Goal: Check status: Check status

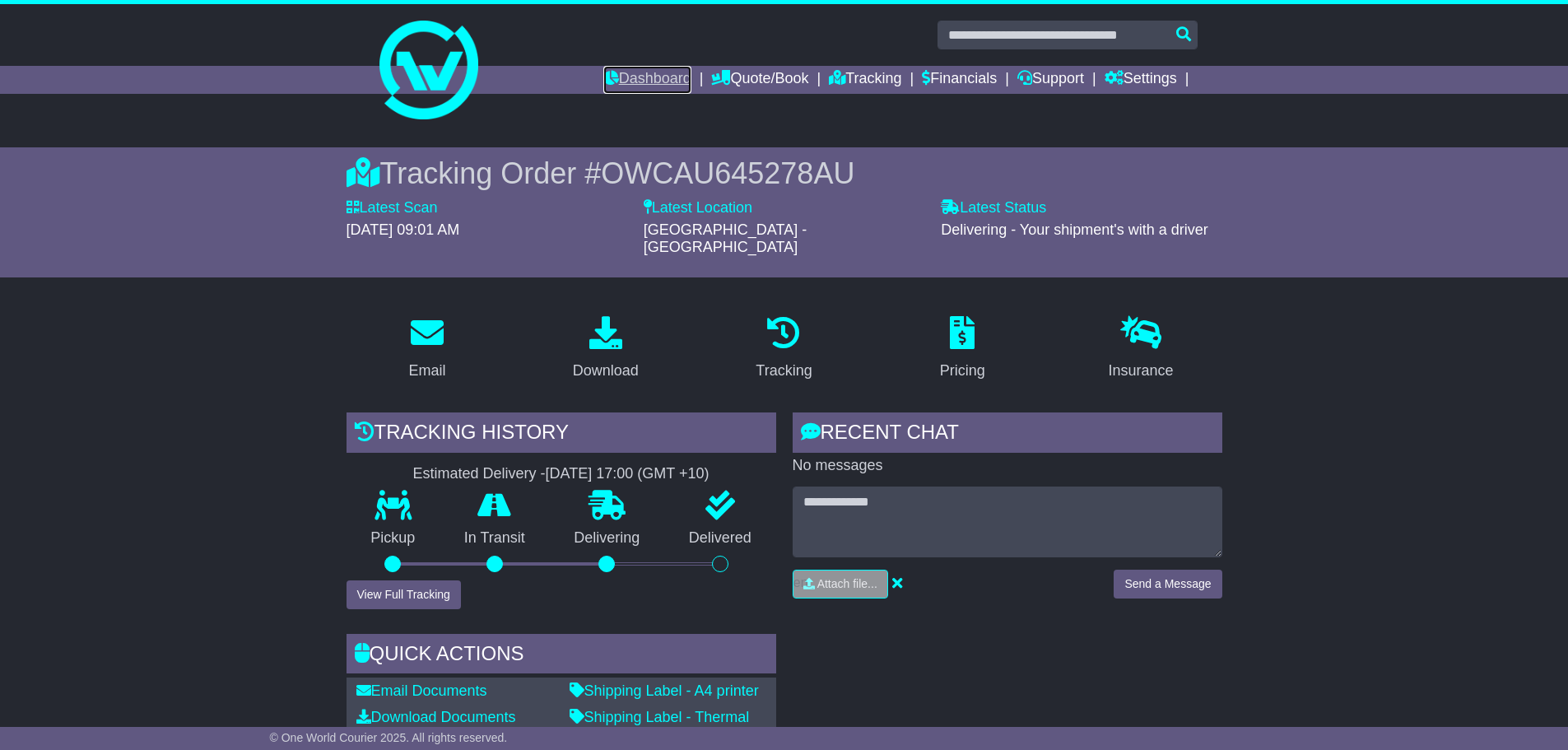
click at [626, 85] on link "Dashboard" at bounding box center [647, 80] width 88 height 28
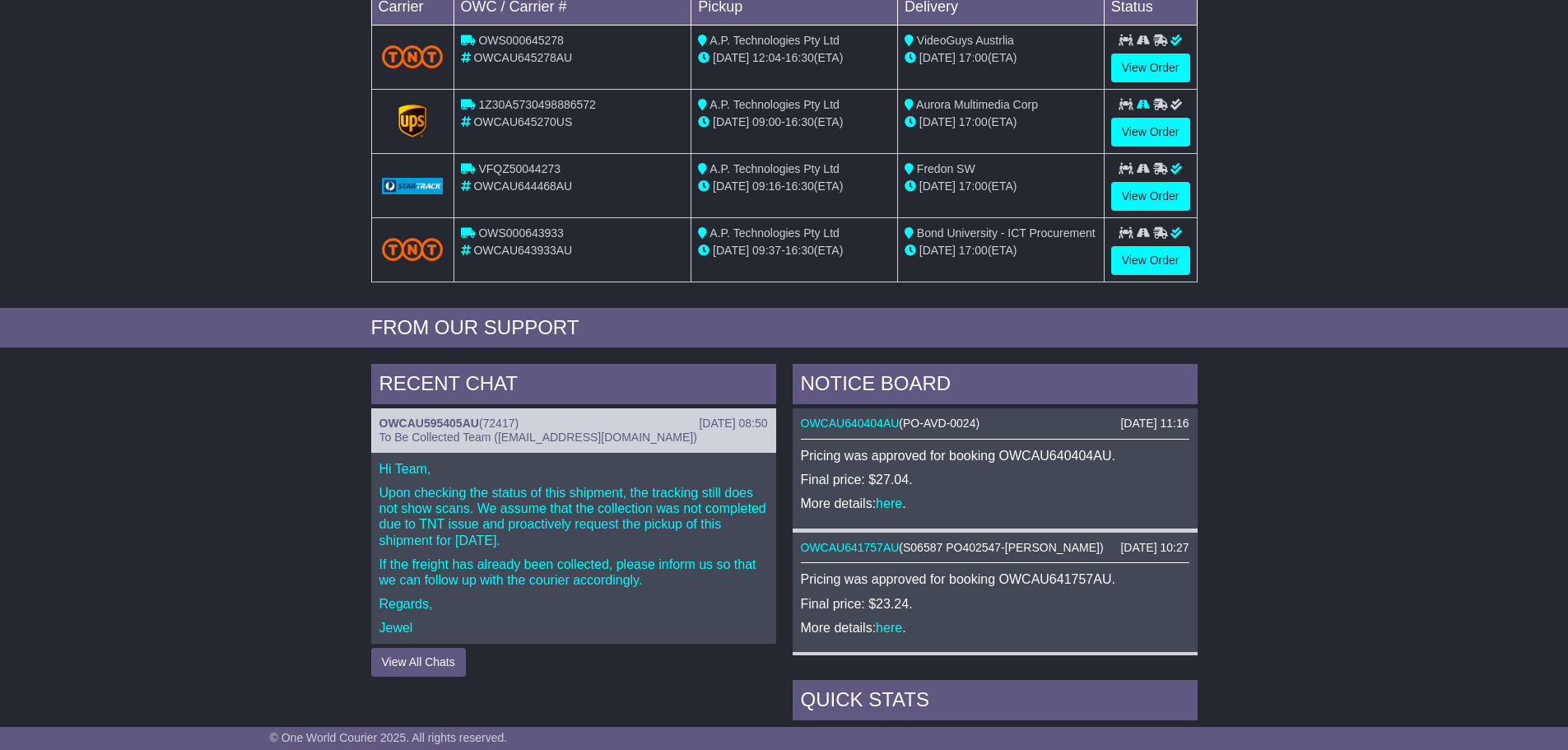
scroll to position [658, 0]
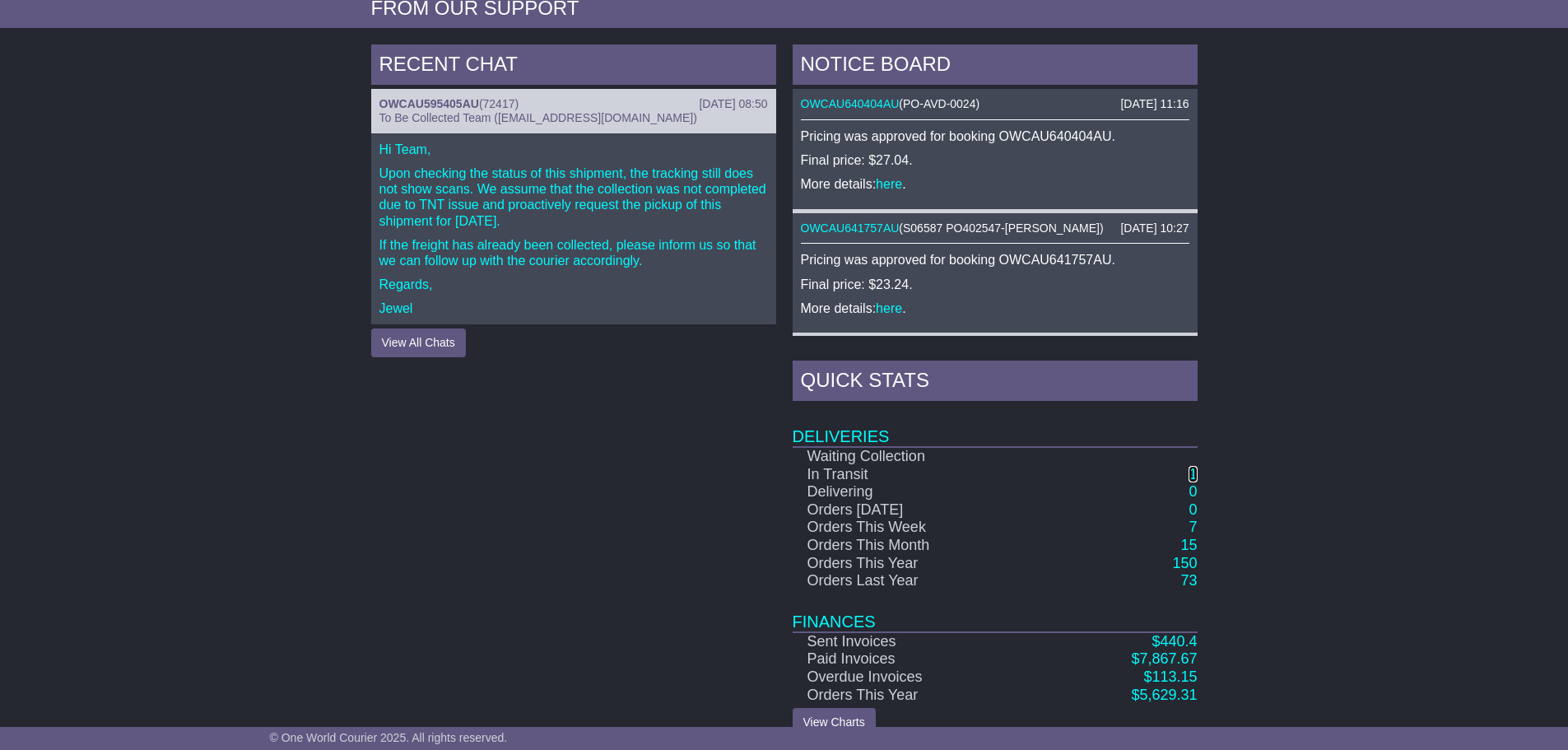
click at [1196, 471] on link "1" at bounding box center [1193, 474] width 8 height 17
